Goal: Task Accomplishment & Management: Manage account settings

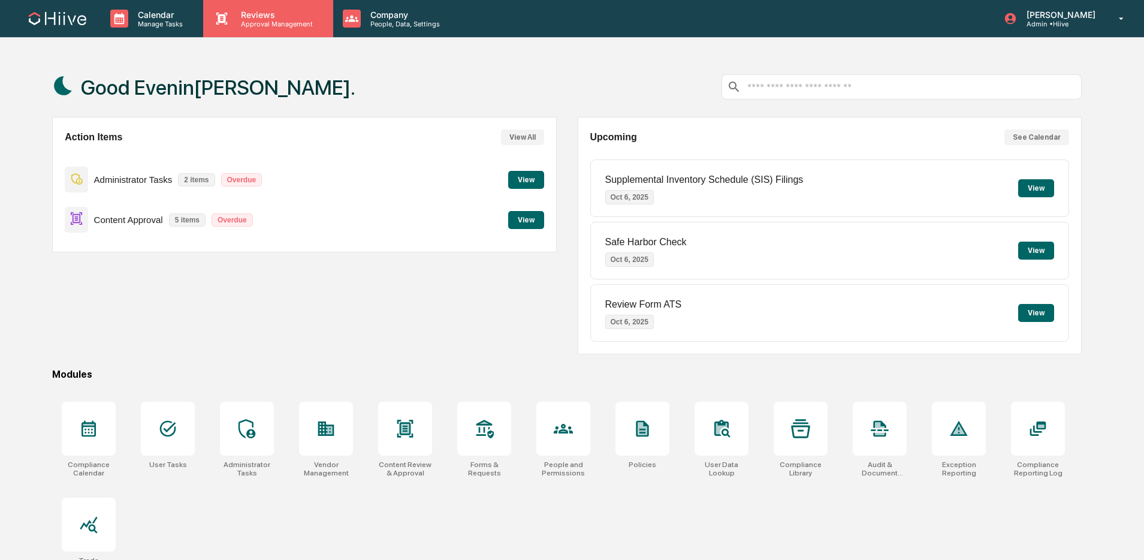
click at [241, 16] on p "Reviews" at bounding box center [274, 15] width 87 height 10
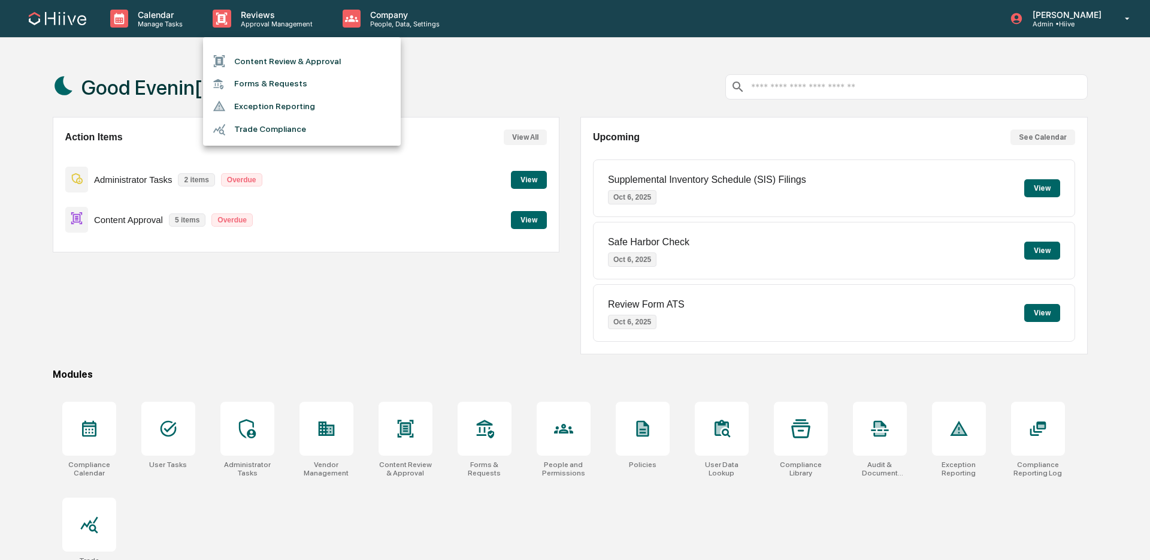
click at [247, 58] on li "Content Review & Approval" at bounding box center [302, 61] width 198 height 23
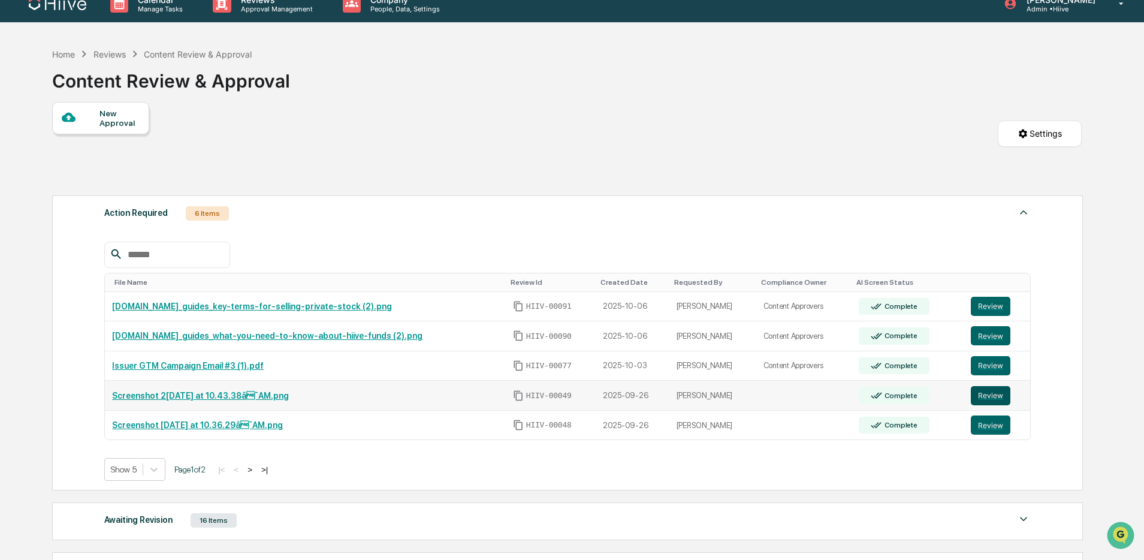
click at [980, 397] on button "Review" at bounding box center [991, 395] width 40 height 19
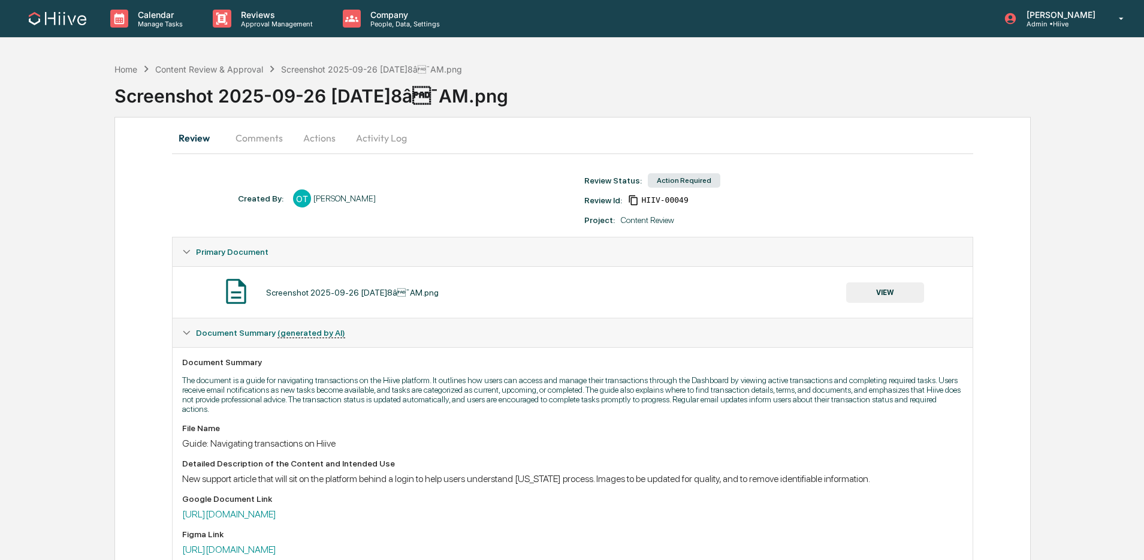
click at [868, 295] on button "VIEW" at bounding box center [885, 292] width 78 height 20
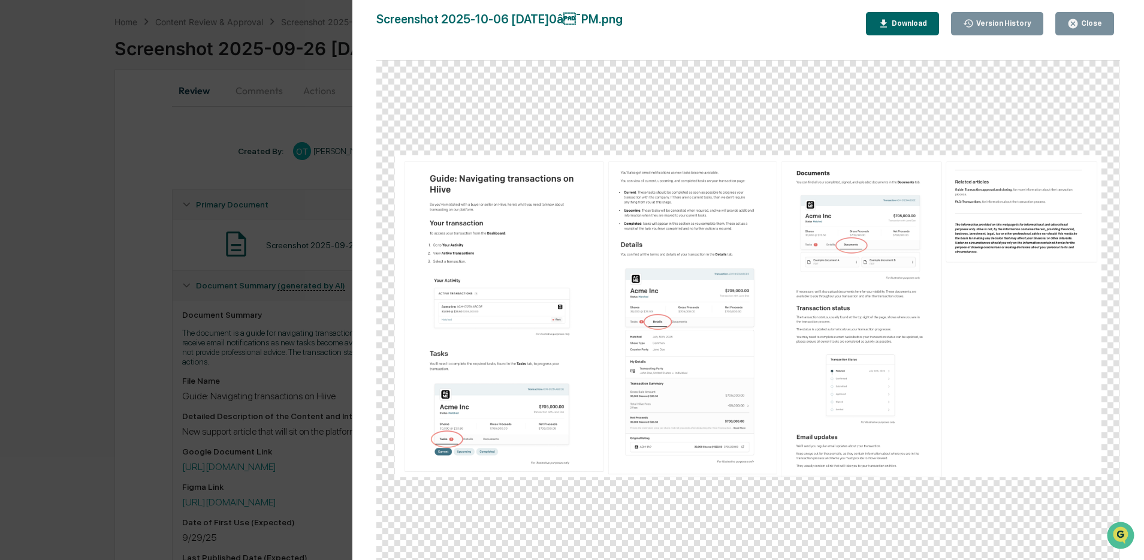
scroll to position [49, 0]
click at [1074, 31] on button "Close" at bounding box center [1084, 23] width 59 height 23
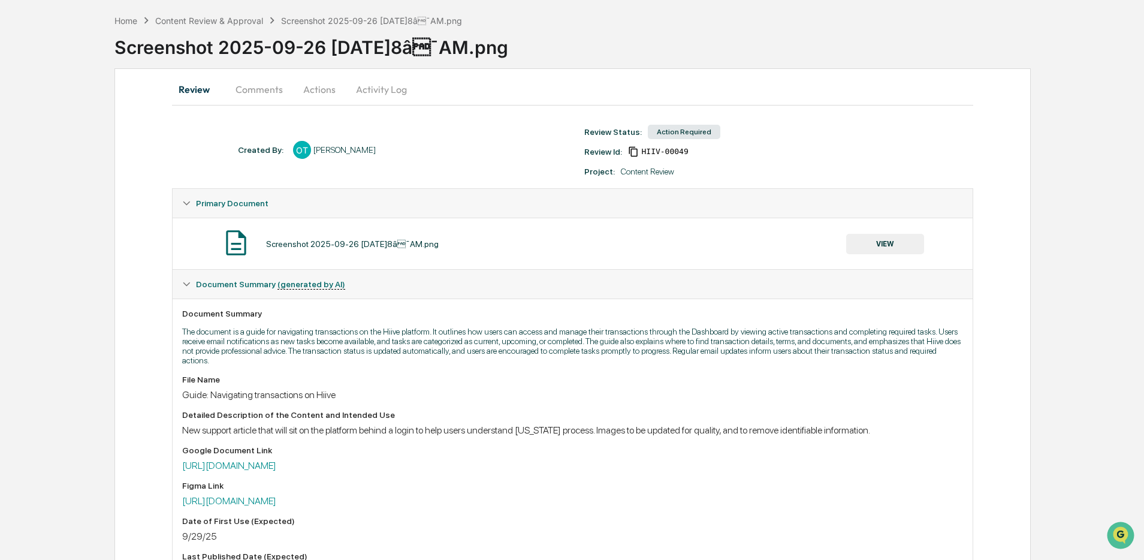
click at [860, 244] on button "VIEW" at bounding box center [885, 244] width 78 height 20
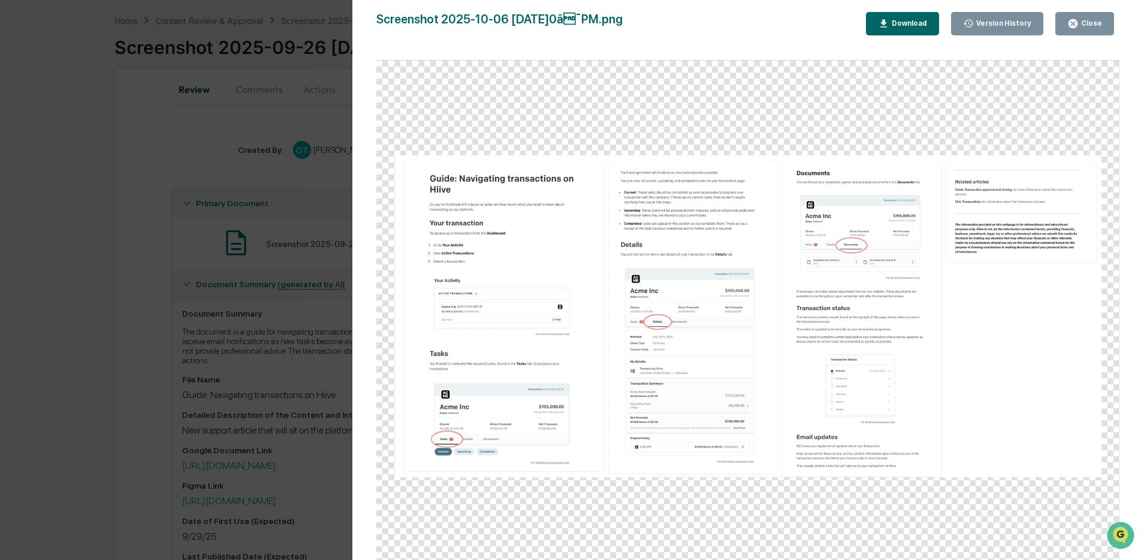
drag, startPoint x: 1078, startPoint y: 28, endPoint x: 1070, endPoint y: 25, distance: 9.3
click at [1078, 28] on div "Close" at bounding box center [1084, 23] width 35 height 11
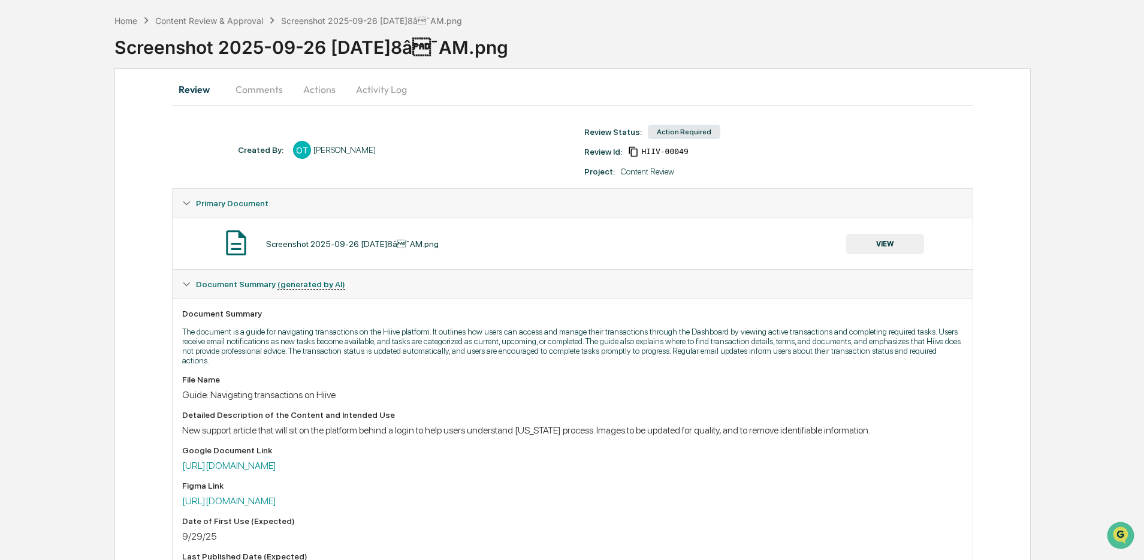
click at [270, 92] on button "Comments" at bounding box center [259, 89] width 67 height 29
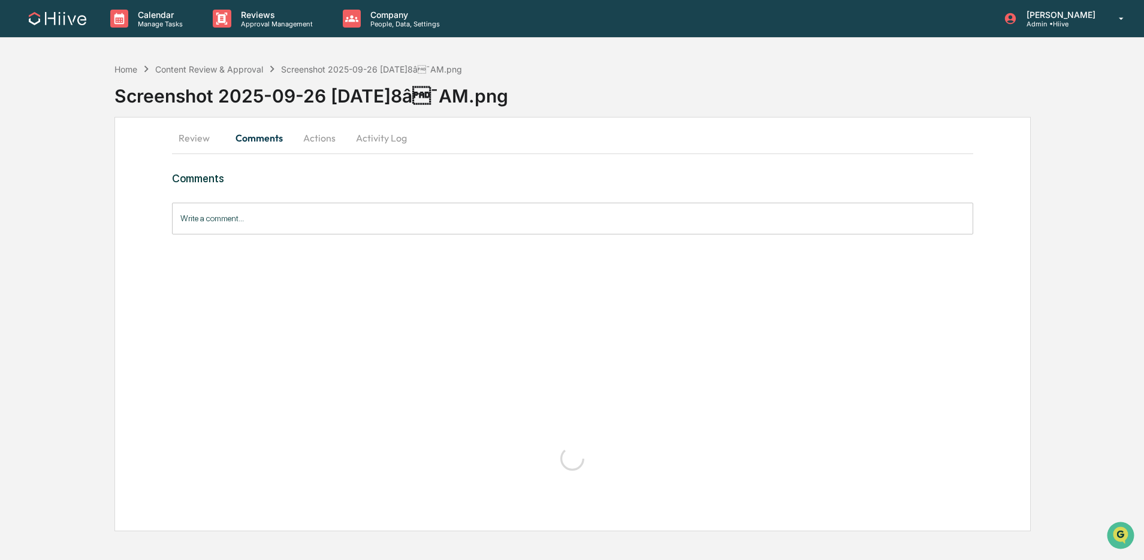
scroll to position [0, 0]
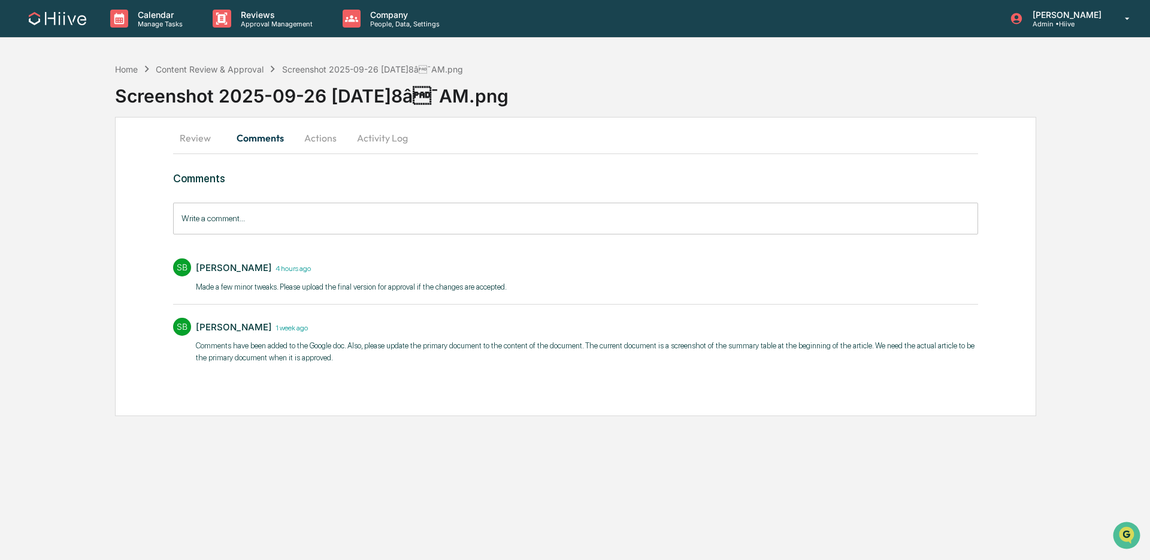
click at [236, 215] on input "Write a comment..." at bounding box center [575, 219] width 805 height 32
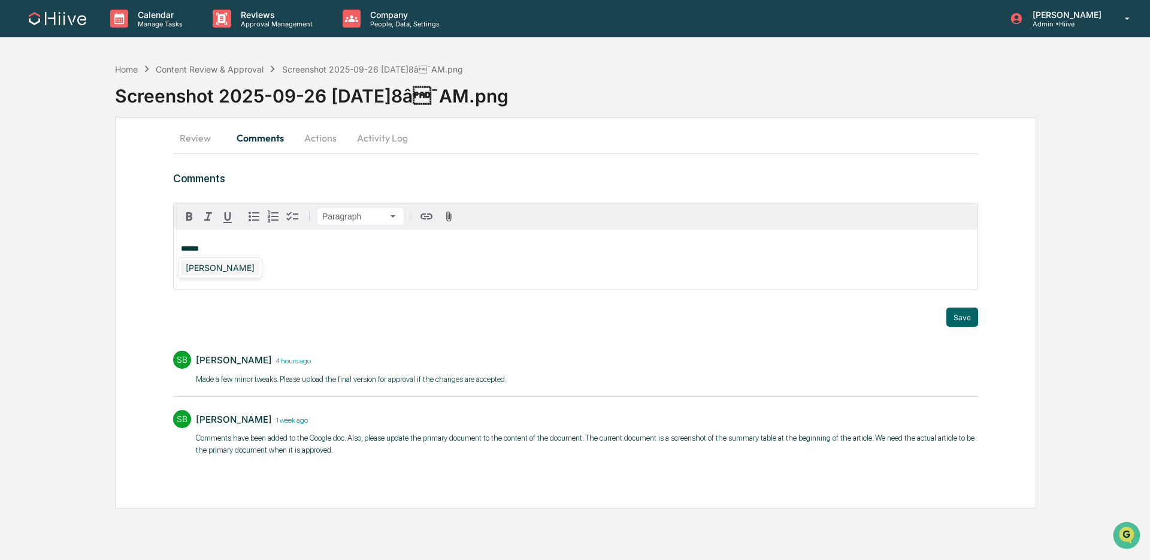
click at [222, 271] on div "[PERSON_NAME]" at bounding box center [220, 267] width 78 height 15
click at [960, 319] on button "Save" at bounding box center [963, 316] width 32 height 19
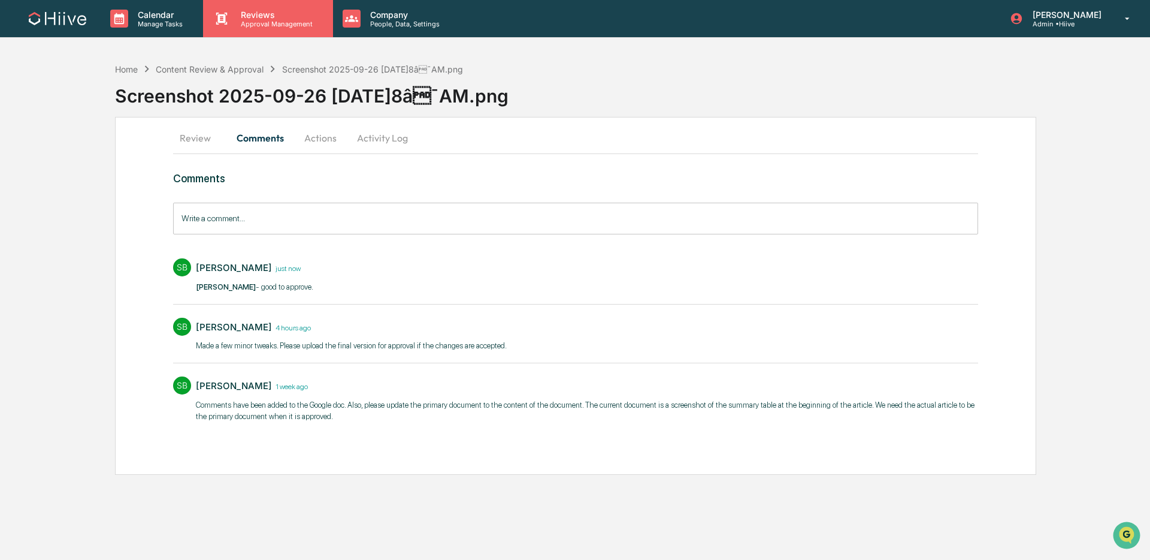
click at [235, 28] on div "Reviews Approval Management" at bounding box center [267, 18] width 129 height 37
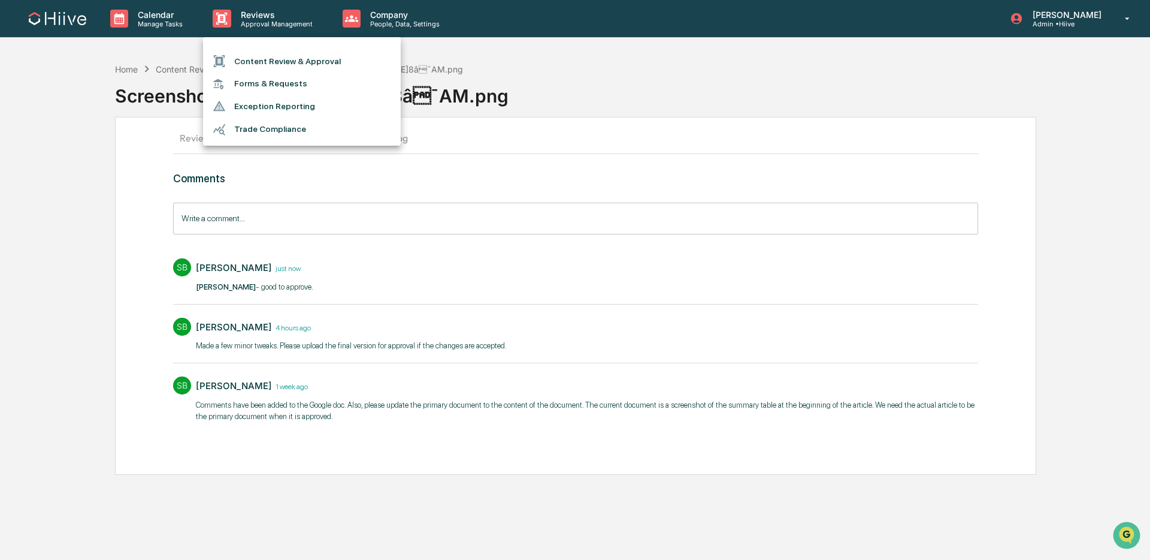
click at [237, 66] on li "Content Review & Approval" at bounding box center [302, 61] width 198 height 23
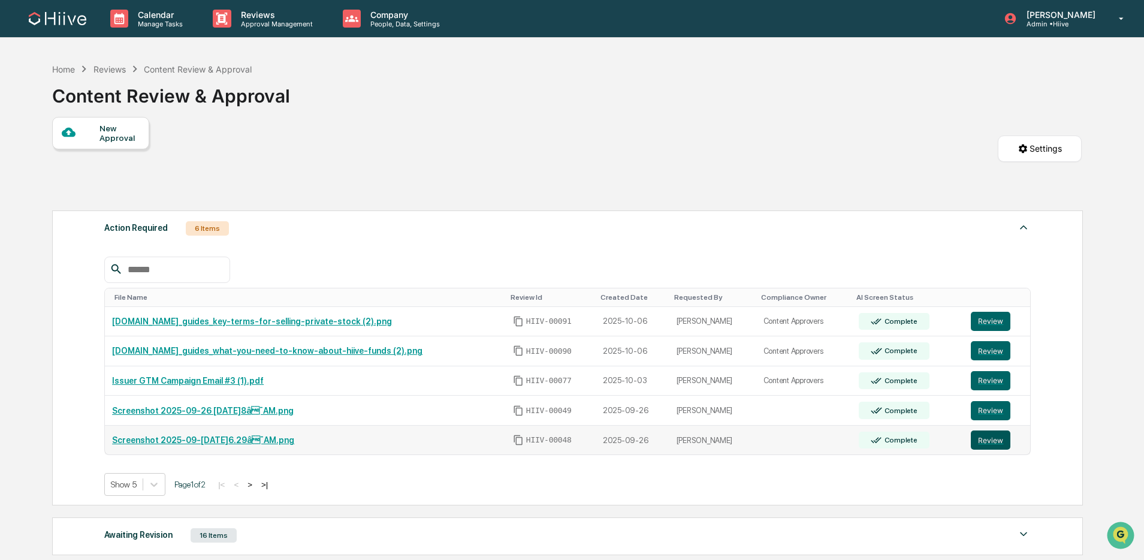
click at [989, 440] on button "Review" at bounding box center [991, 439] width 40 height 19
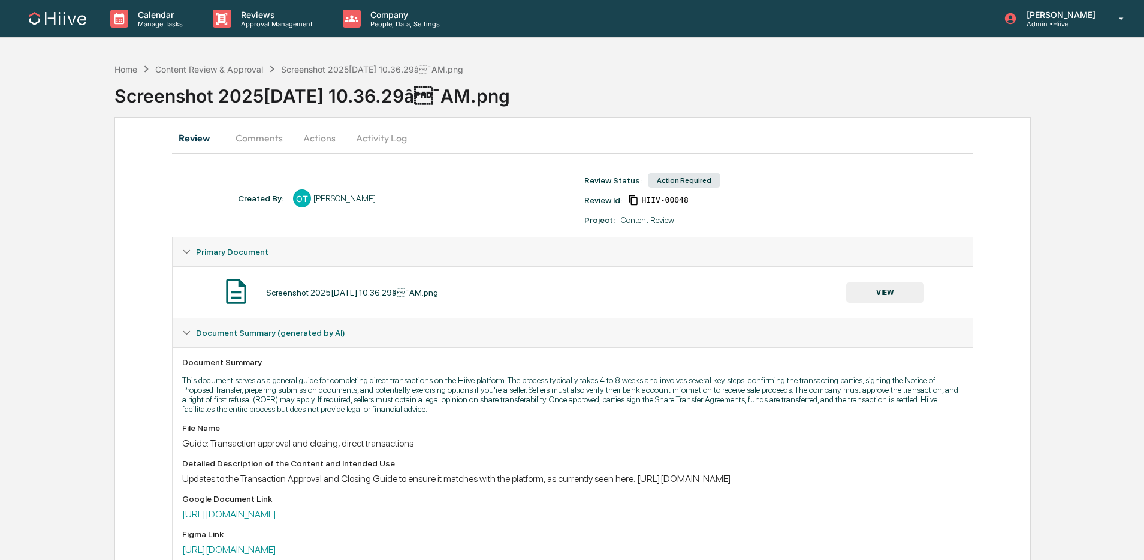
click at [895, 293] on button "VIEW" at bounding box center [885, 292] width 78 height 20
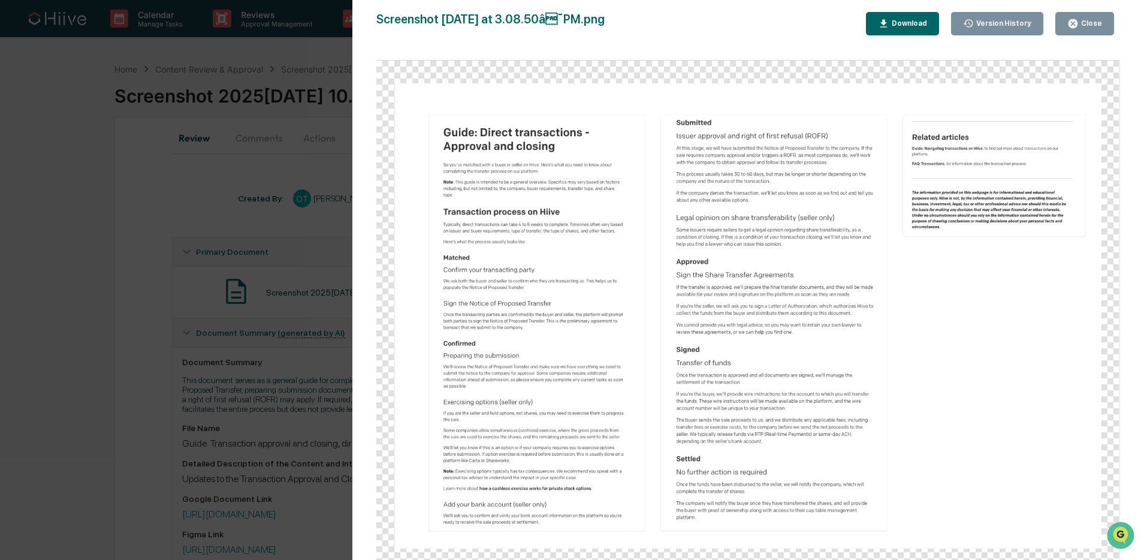
click at [1072, 29] on button "Close" at bounding box center [1084, 23] width 59 height 23
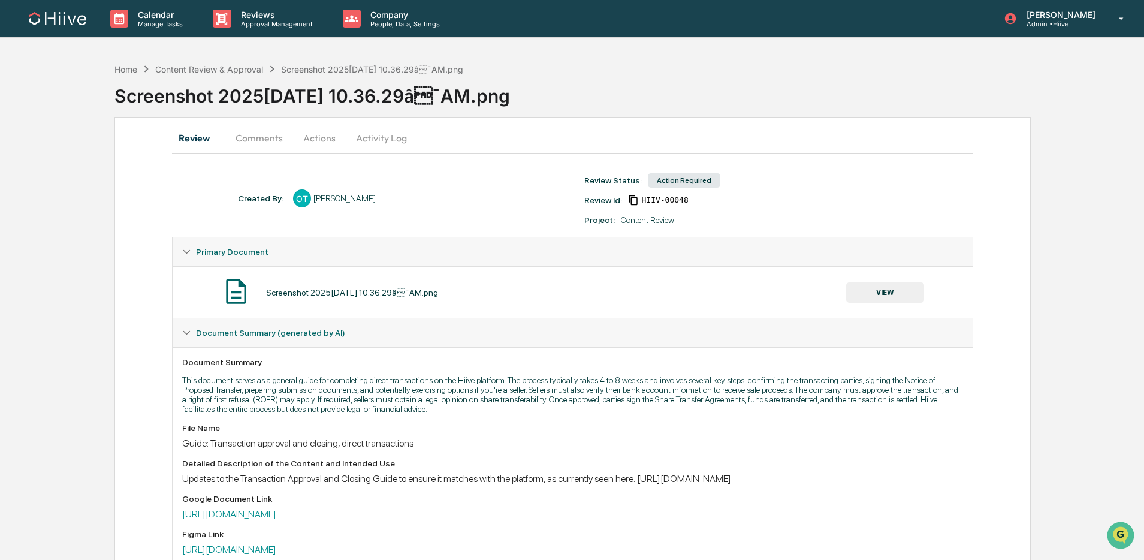
drag, startPoint x: 276, startPoint y: 141, endPoint x: 276, endPoint y: 149, distance: 8.4
click at [275, 141] on button "Comments" at bounding box center [259, 137] width 67 height 29
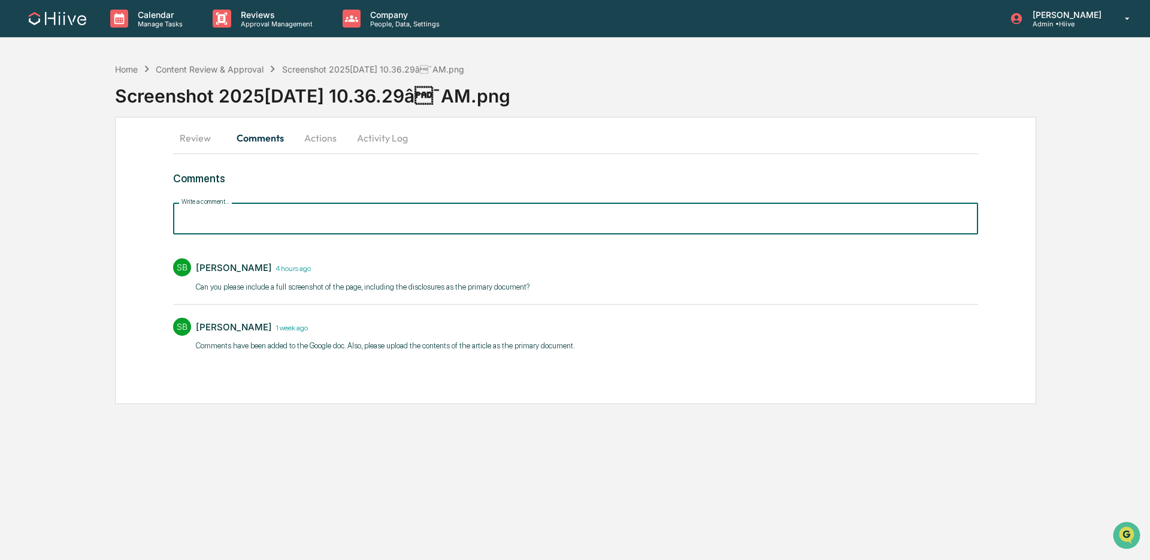
click at [291, 224] on input "Write a comment..." at bounding box center [575, 219] width 805 height 32
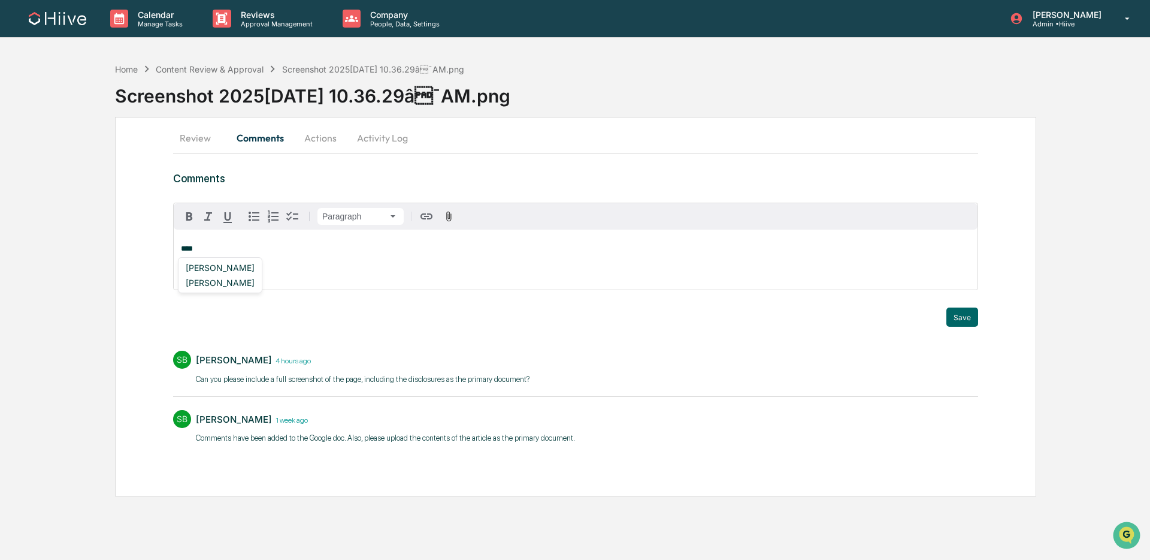
click at [243, 263] on div "[PERSON_NAME]" at bounding box center [220, 267] width 78 height 15
drag, startPoint x: 963, startPoint y: 316, endPoint x: 947, endPoint y: 309, distance: 18.0
click at [963, 316] on button "Save" at bounding box center [963, 316] width 32 height 19
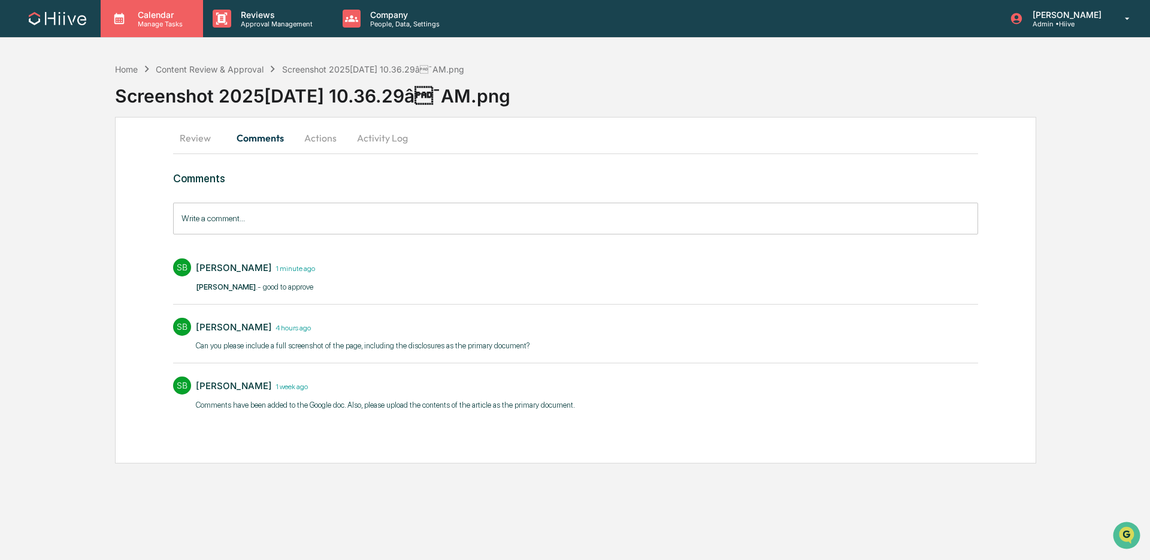
click at [140, 22] on p "Manage Tasks" at bounding box center [158, 24] width 61 height 8
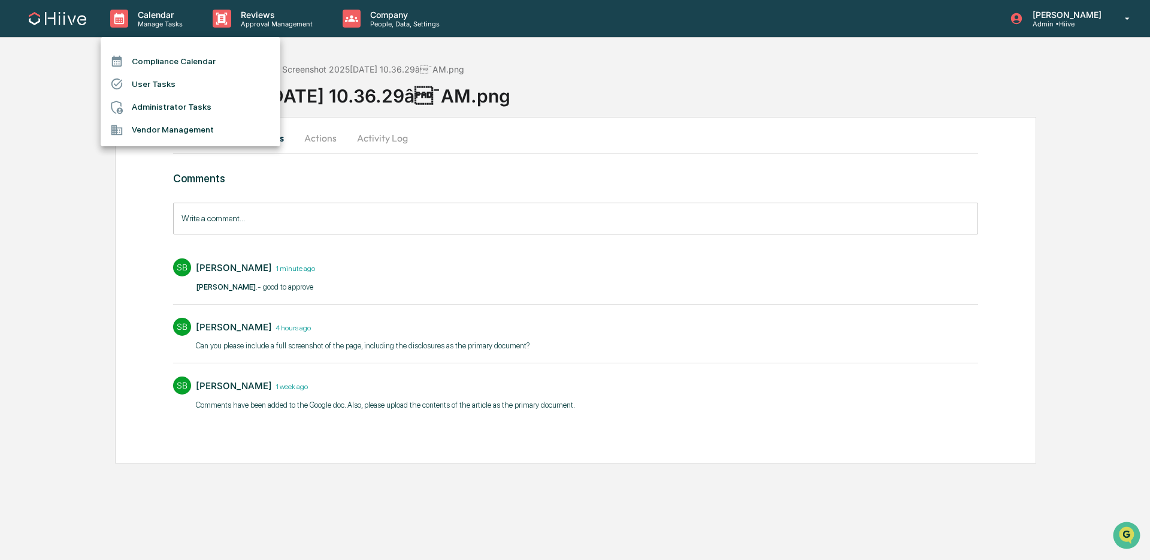
click at [226, 20] on div at bounding box center [575, 280] width 1150 height 560
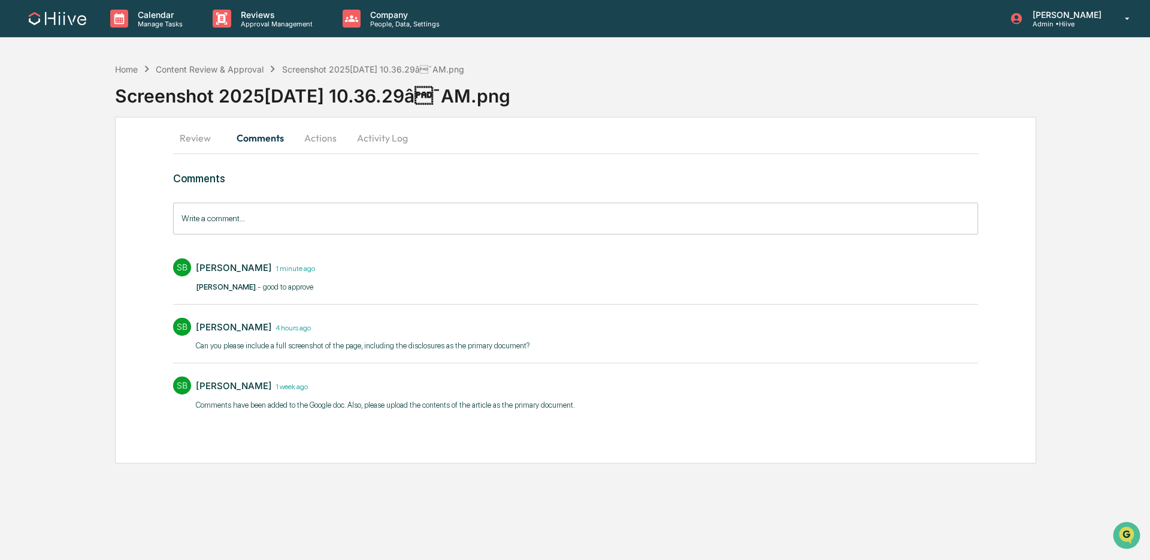
click at [255, 17] on p "Reviews" at bounding box center [274, 15] width 87 height 10
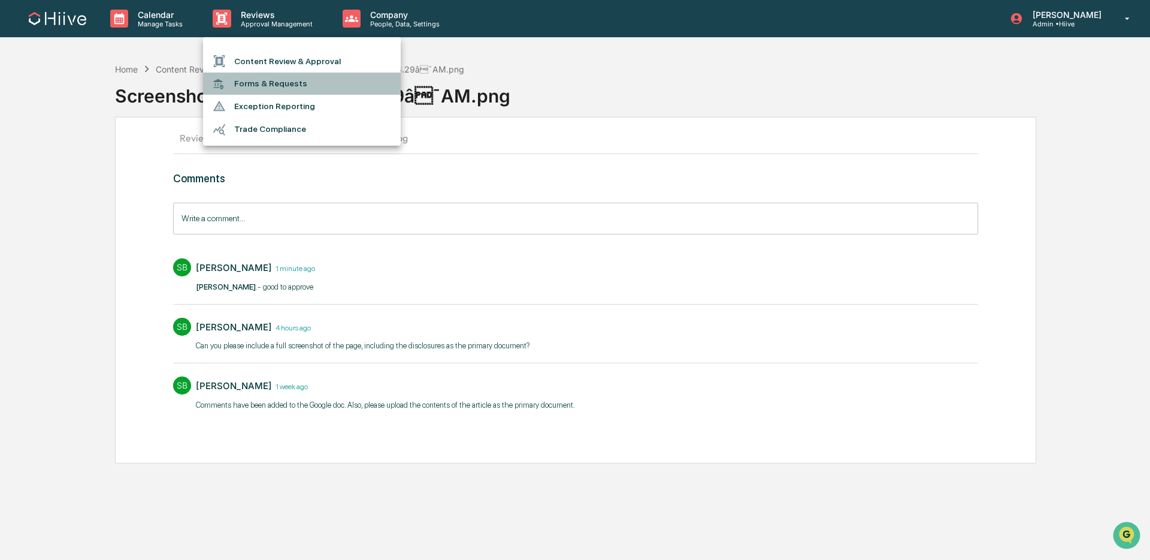
click at [293, 83] on li "Forms & Requests" at bounding box center [302, 83] width 198 height 22
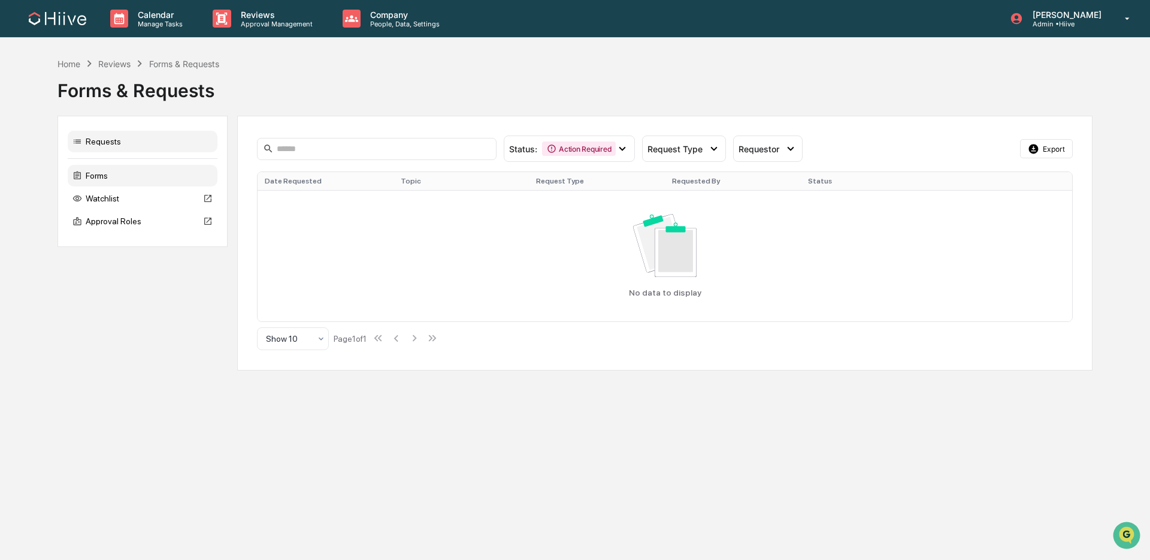
click at [120, 166] on div "Forms" at bounding box center [143, 176] width 150 height 22
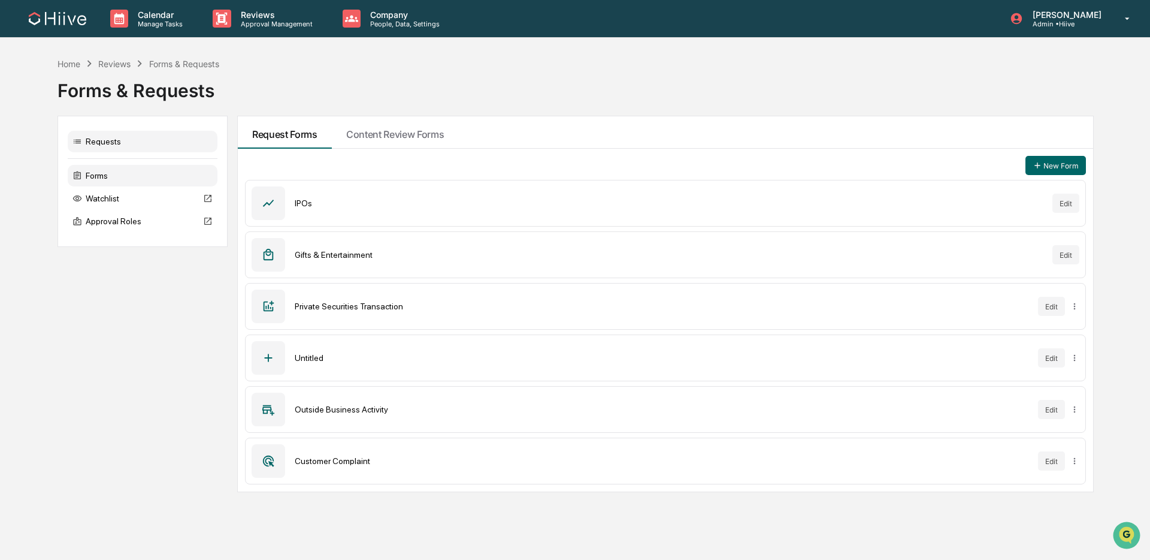
click at [125, 146] on div "Requests" at bounding box center [143, 142] width 150 height 22
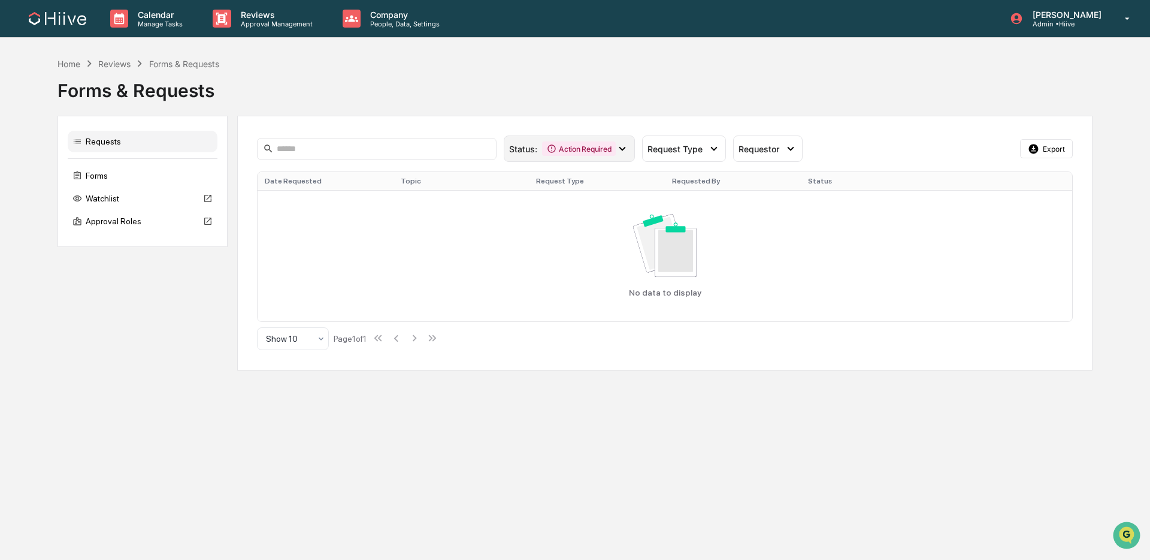
click at [588, 147] on div "Action Required" at bounding box center [579, 148] width 74 height 14
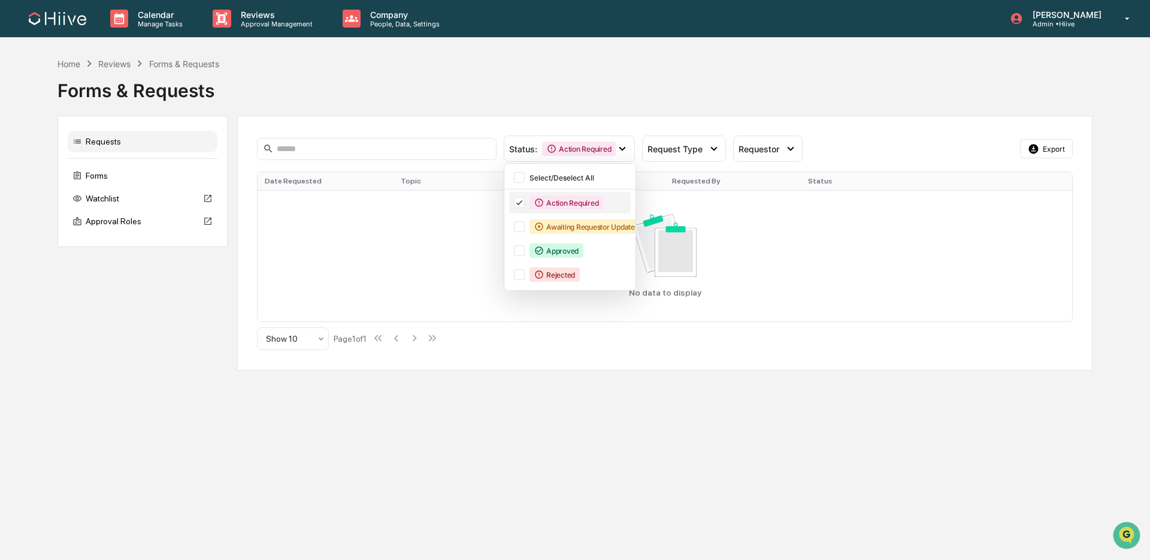
click at [535, 203] on icon at bounding box center [539, 203] width 8 height 8
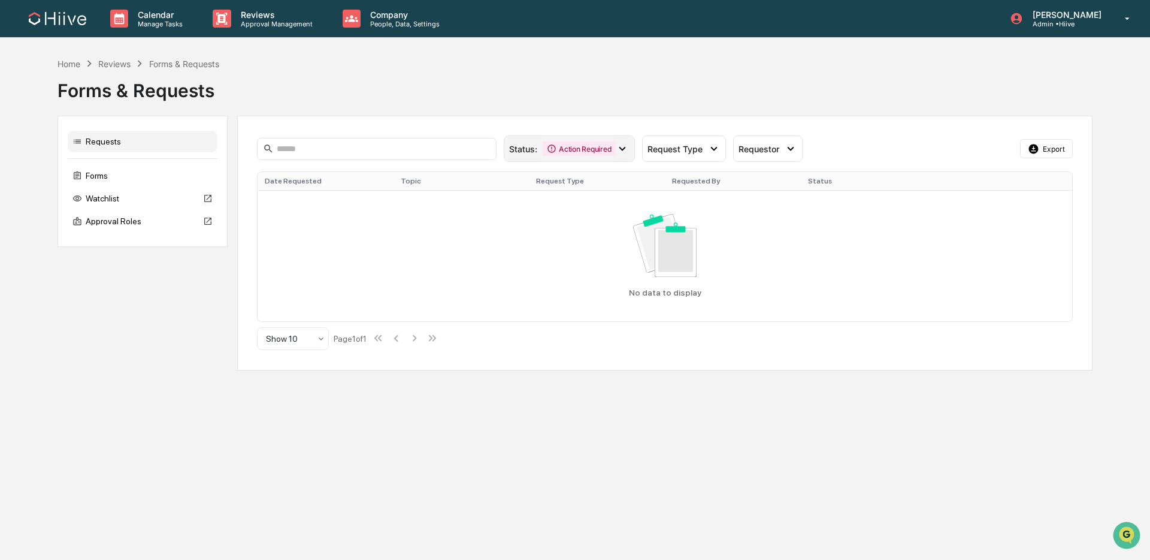
click at [569, 152] on div "Action Required" at bounding box center [579, 148] width 74 height 14
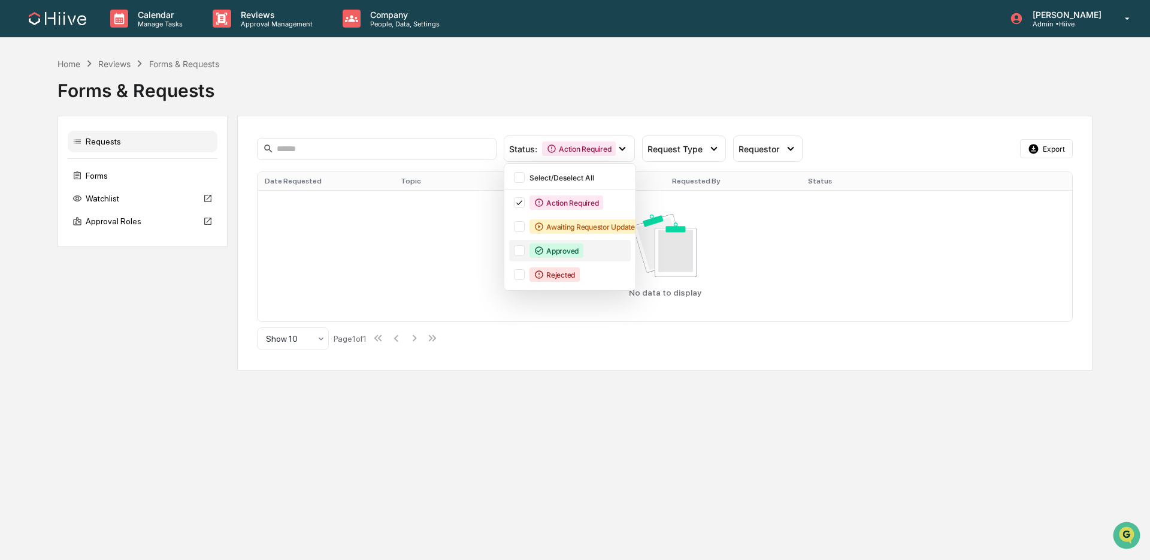
click at [539, 246] on icon at bounding box center [539, 251] width 10 height 10
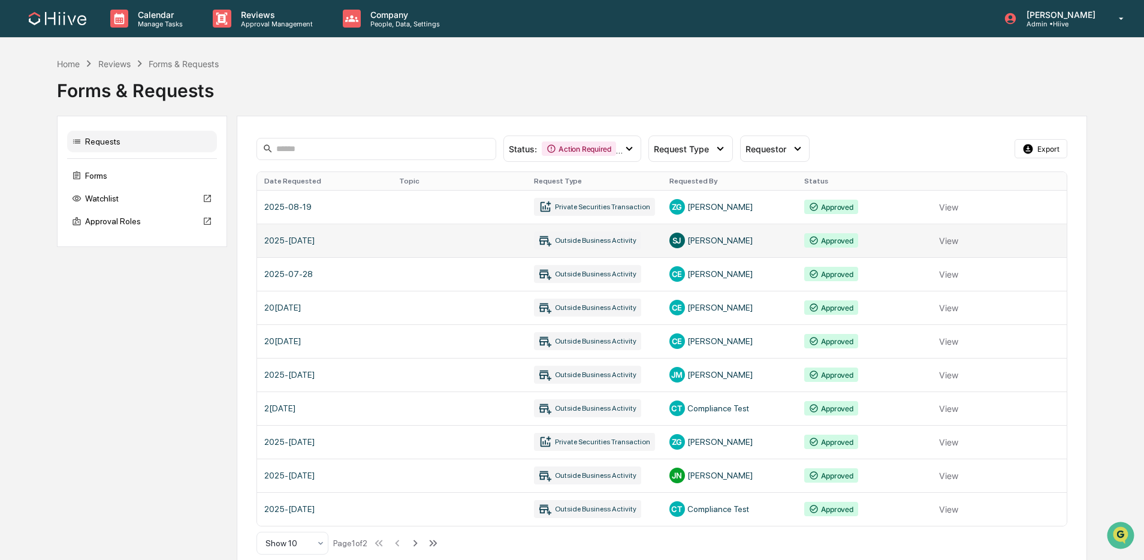
scroll to position [16, 0]
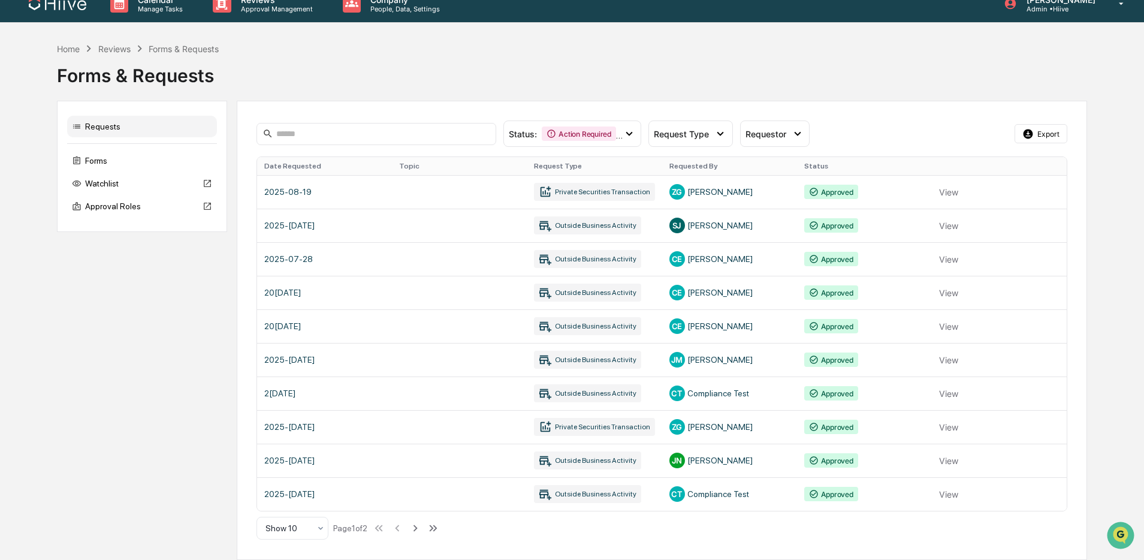
click at [500, 464] on link at bounding box center [661, 460] width 809 height 34
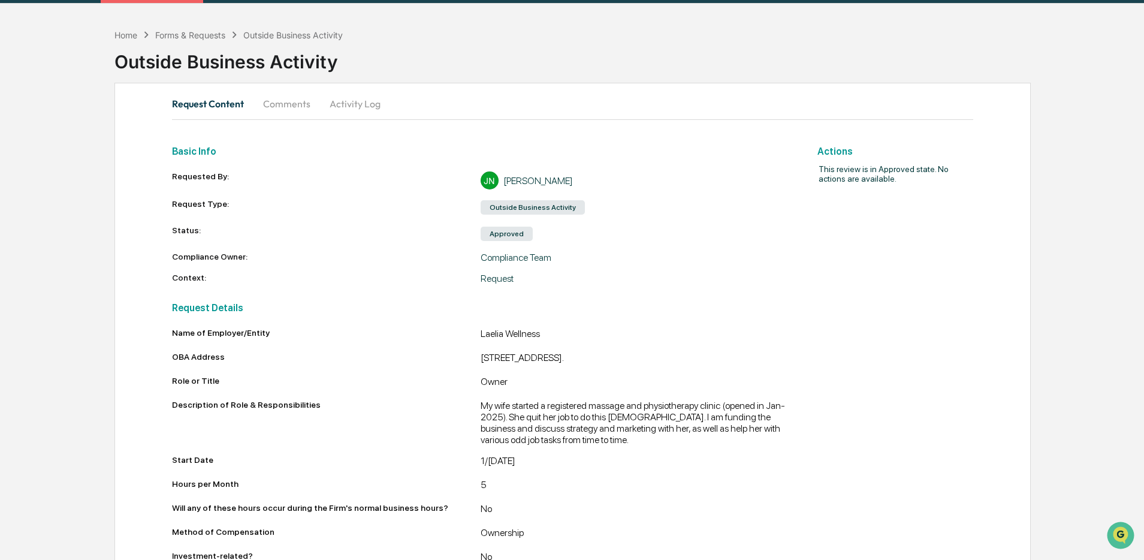
scroll to position [20, 0]
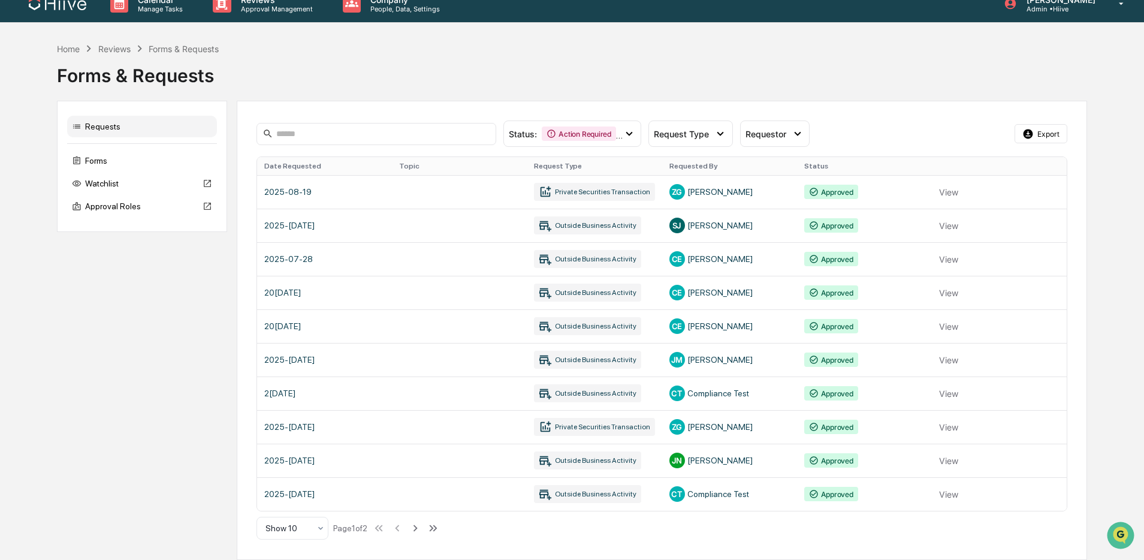
scroll to position [16, 0]
click at [422, 530] on icon at bounding box center [415, 527] width 13 height 13
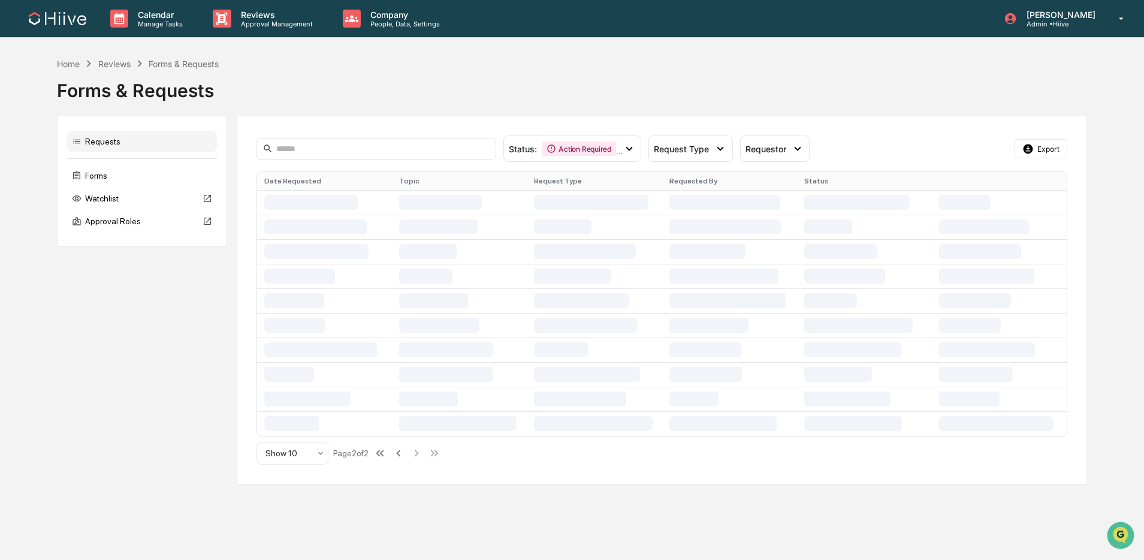
scroll to position [0, 0]
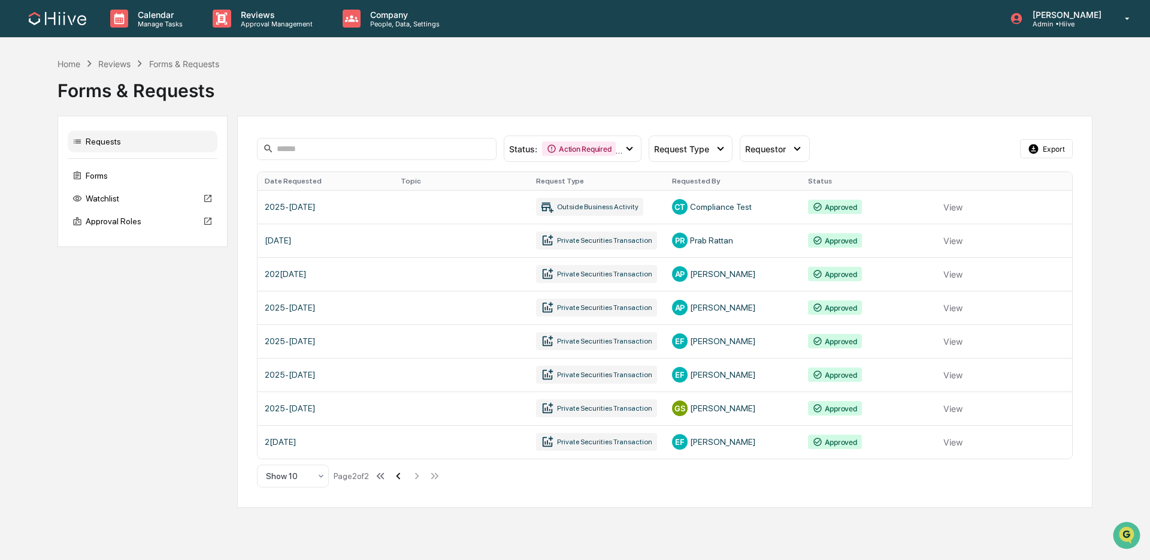
click at [405, 476] on icon at bounding box center [398, 475] width 13 height 13
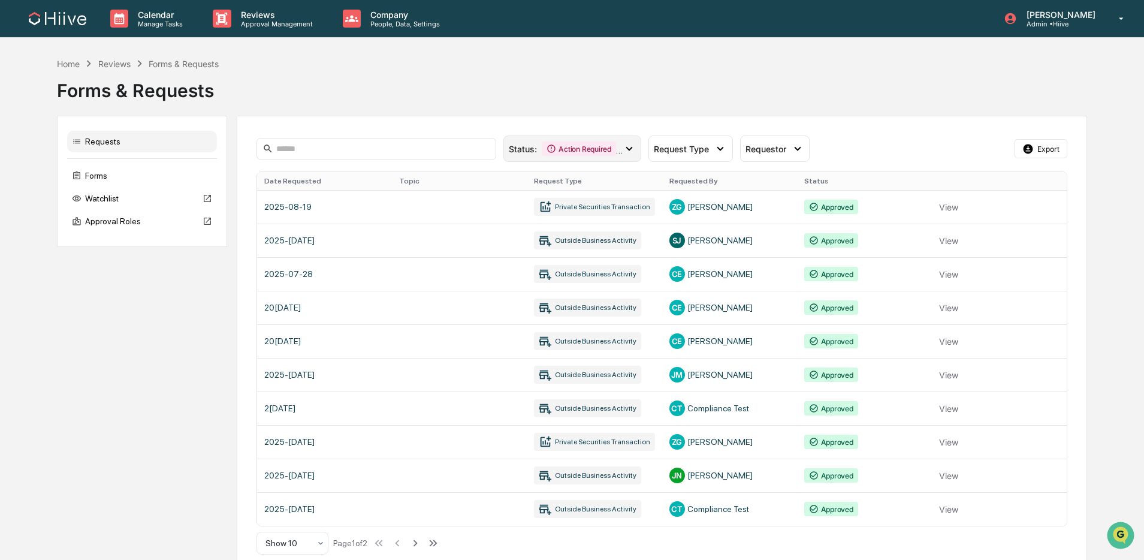
click at [606, 145] on div "Action Required" at bounding box center [579, 148] width 74 height 14
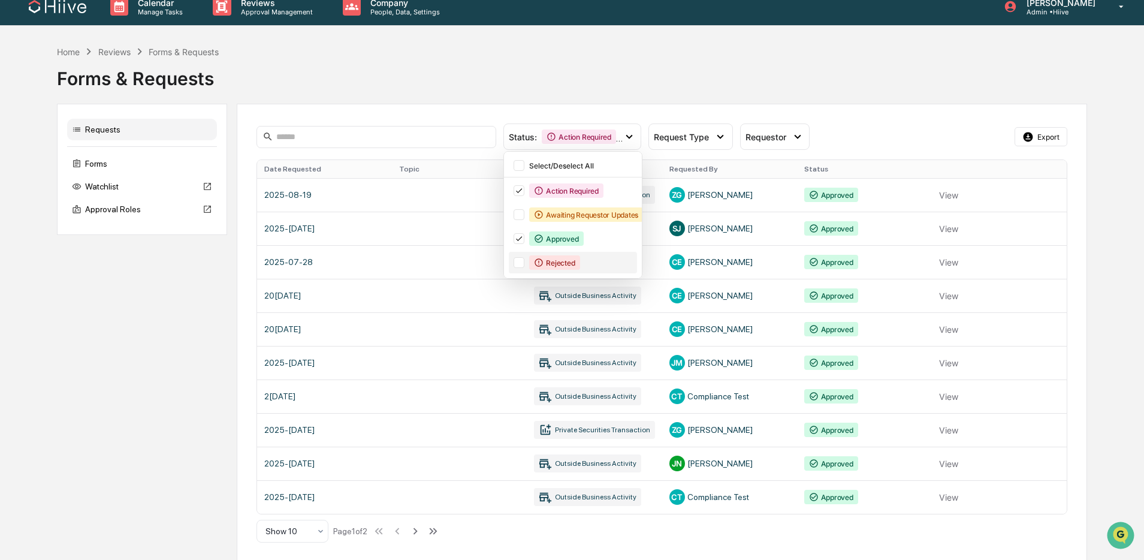
scroll to position [16, 0]
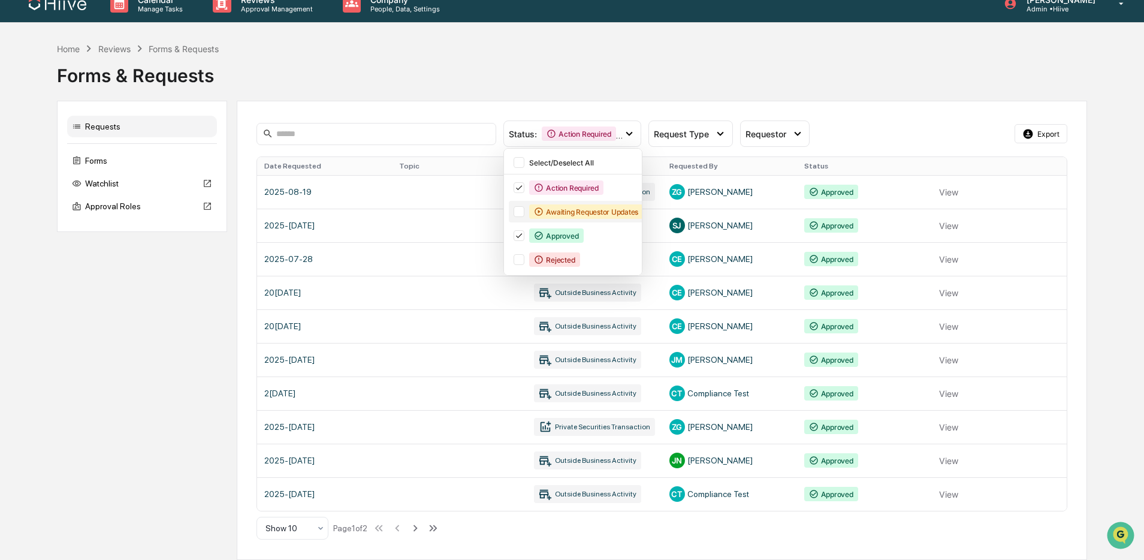
click at [543, 212] on div "Awaiting Requestor Updates" at bounding box center [586, 211] width 114 height 14
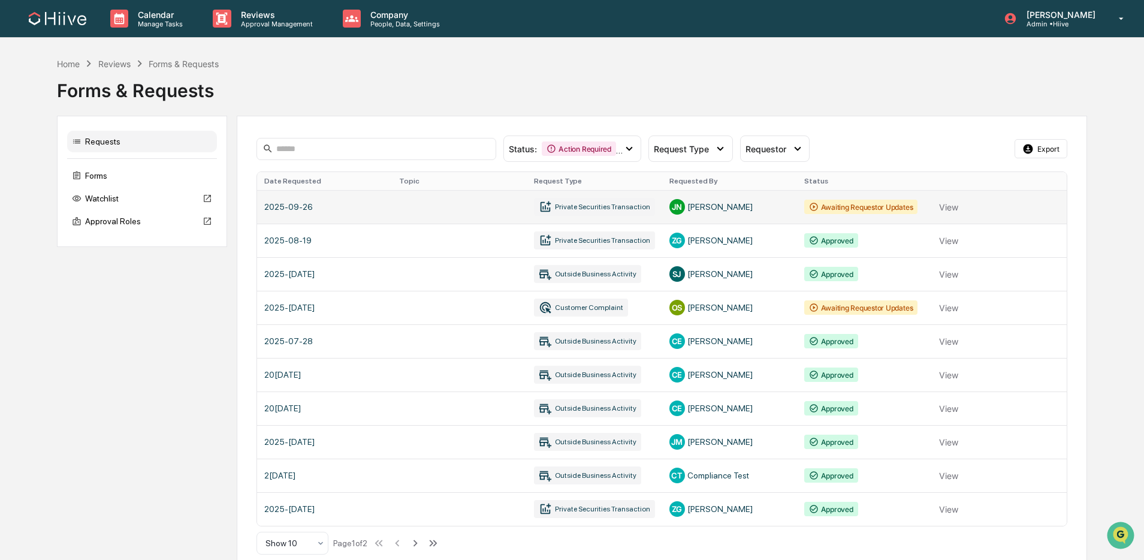
click at [470, 207] on link at bounding box center [661, 207] width 809 height 34
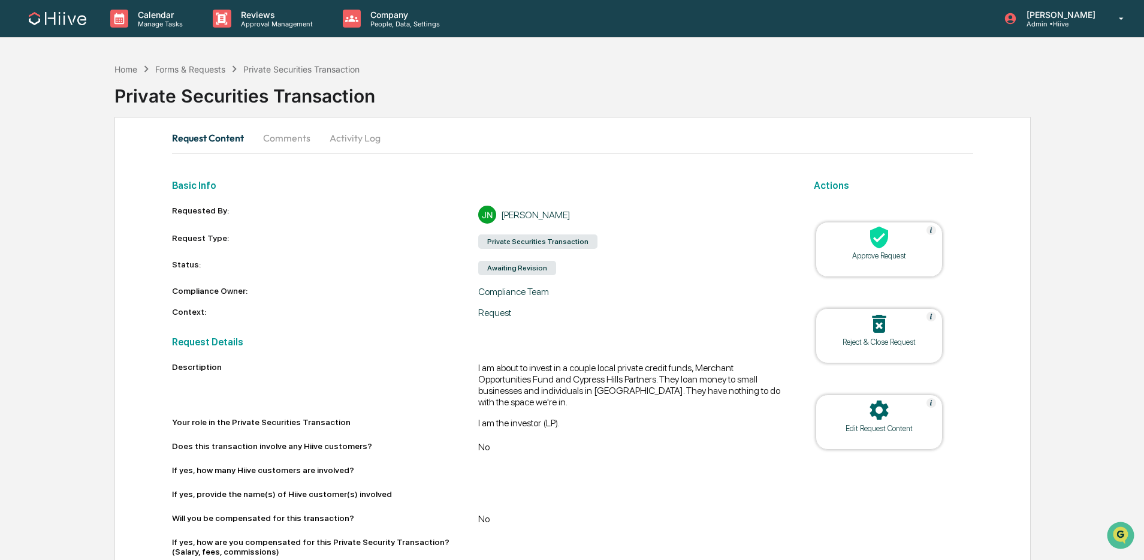
click at [357, 138] on button "Activity Log" at bounding box center [355, 137] width 70 height 29
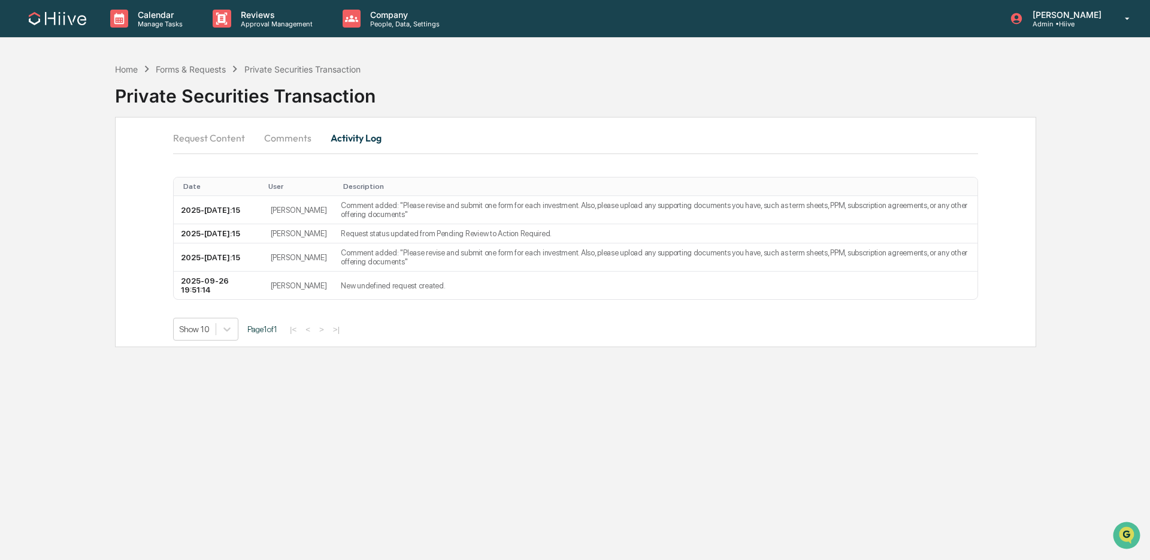
click at [286, 140] on button "Comments" at bounding box center [288, 137] width 67 height 29
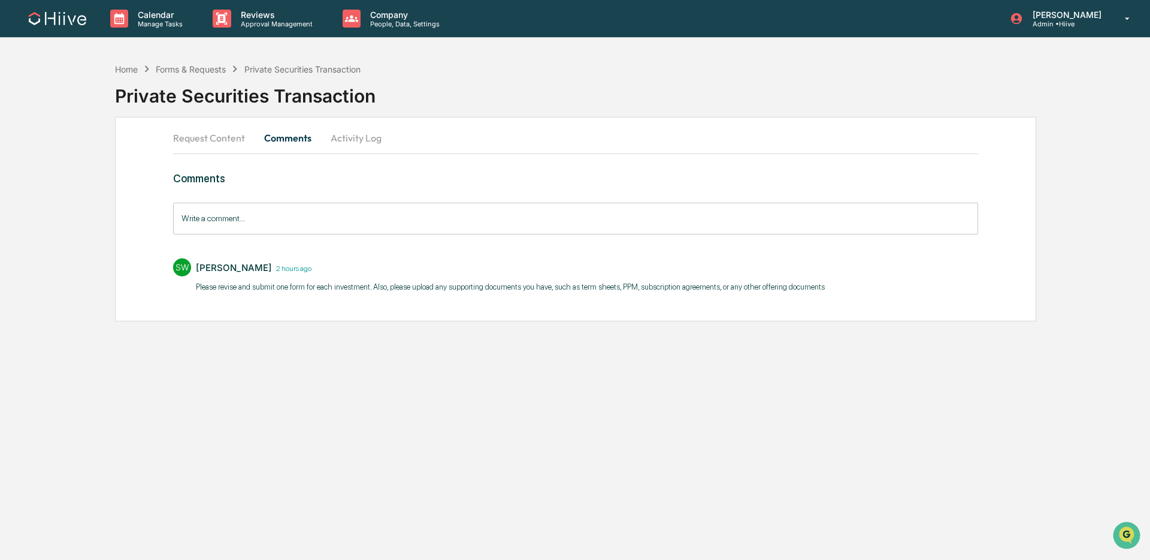
click at [225, 142] on button "Request Content" at bounding box center [213, 137] width 81 height 29
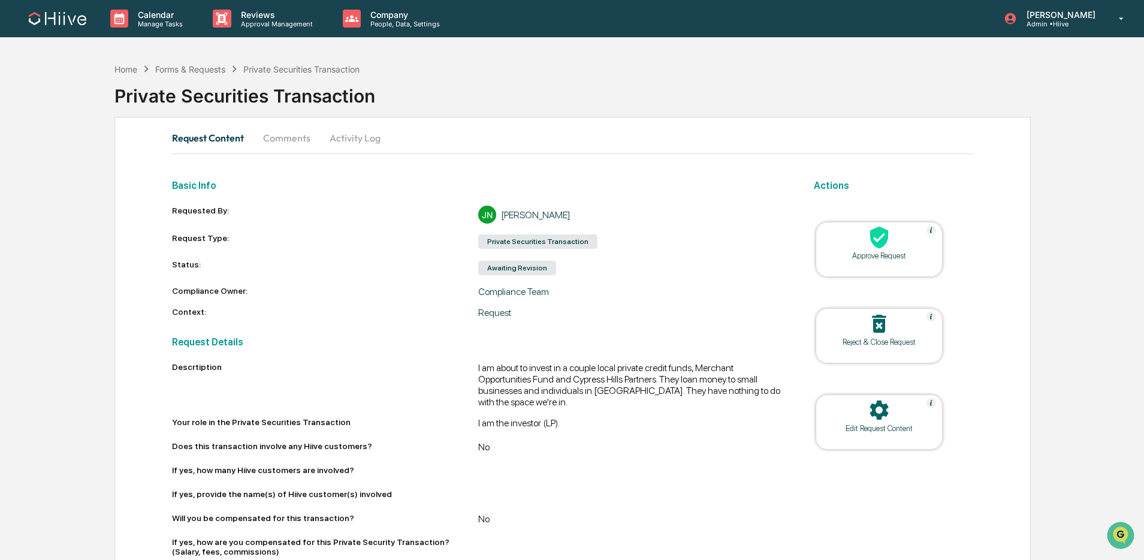
click at [353, 138] on button "Activity Log" at bounding box center [355, 137] width 70 height 29
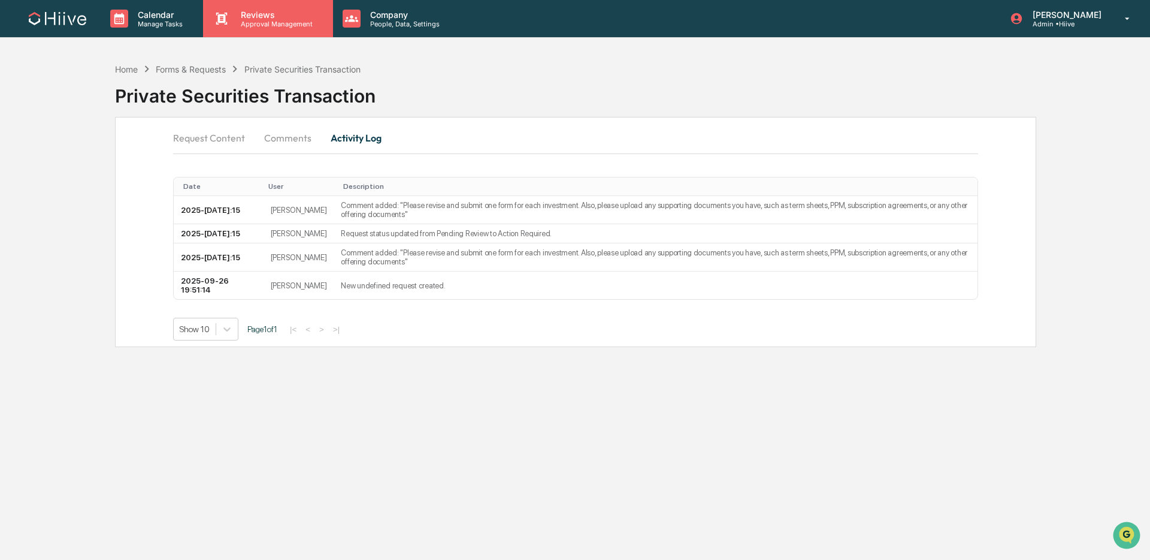
click at [264, 25] on p "Approval Management" at bounding box center [274, 24] width 87 height 8
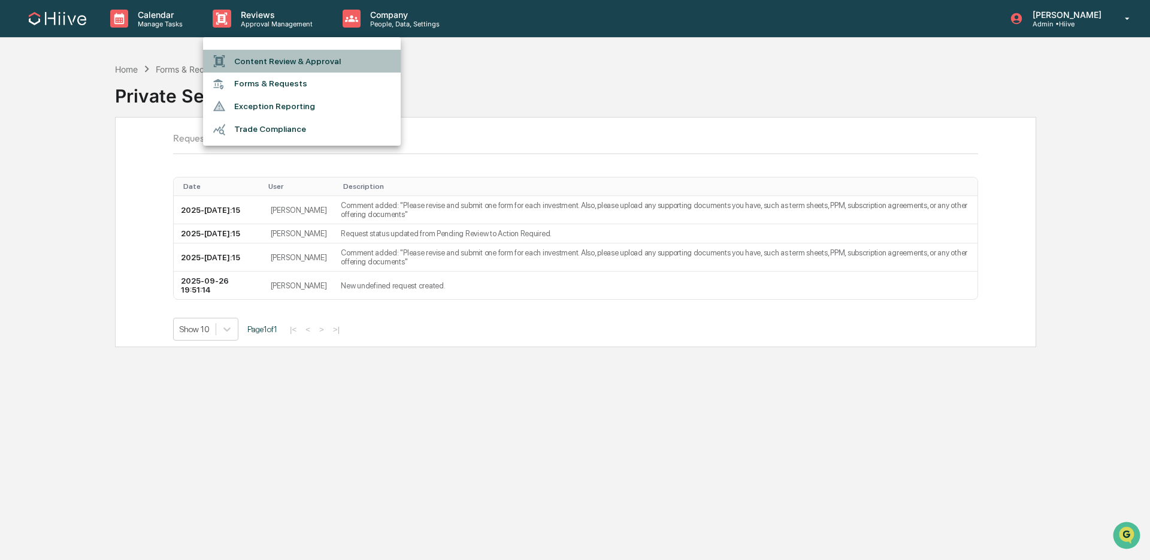
click at [262, 56] on li "Content Review & Approval" at bounding box center [302, 61] width 198 height 23
